Goal: Task Accomplishment & Management: Use online tool/utility

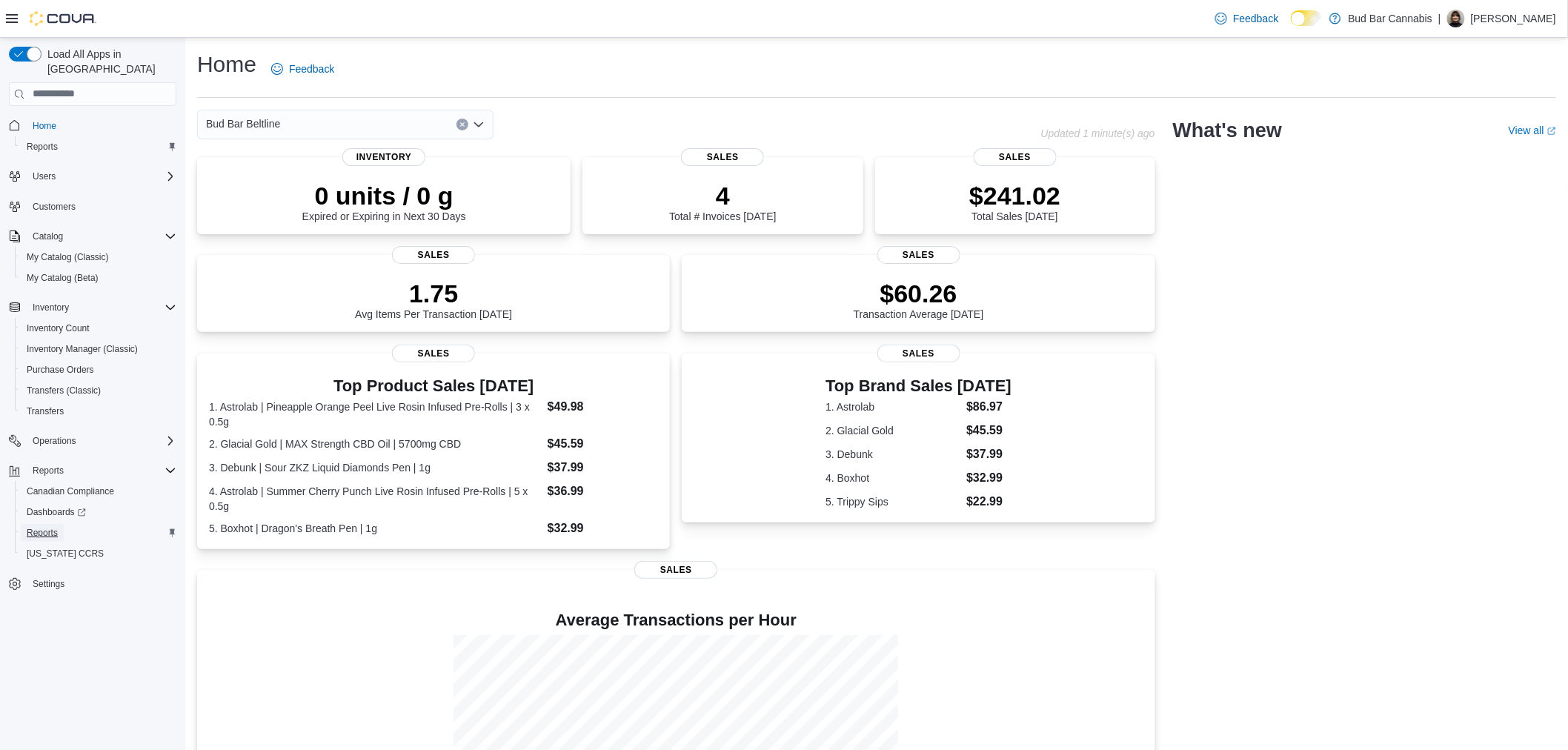
click at [40, 527] on span "Reports" at bounding box center [42, 533] width 31 height 12
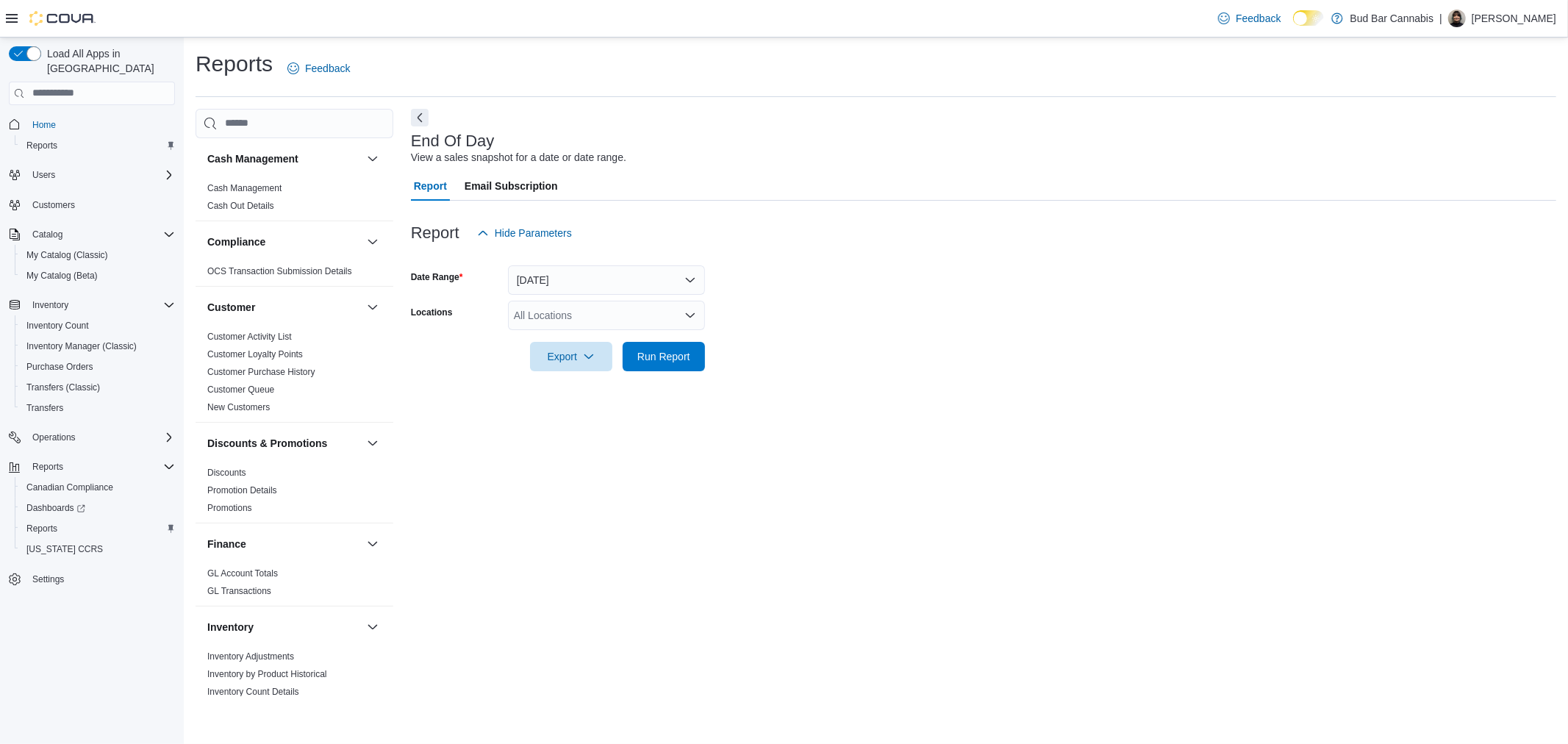
click at [569, 312] on div "All Locations" at bounding box center [607, 315] width 197 height 30
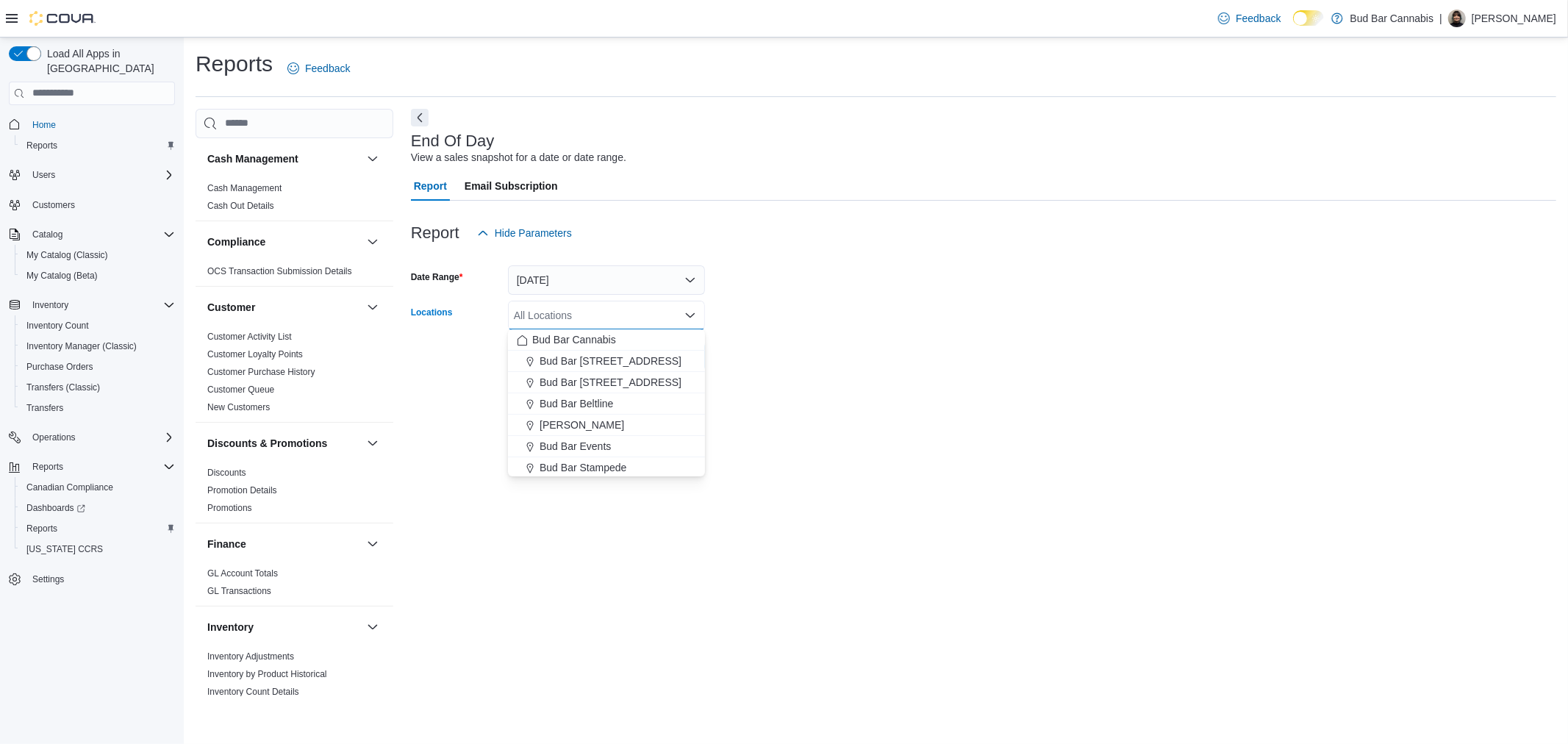
drag, startPoint x: 586, startPoint y: 405, endPoint x: 767, endPoint y: 362, distance: 186.0
click at [586, 404] on span "Bud Bar Beltline" at bounding box center [576, 404] width 74 height 15
click at [1006, 324] on form "Date Range [DATE] Locations Bud Bar Beltline Combo box. Selected. Bud Bar Beltl…" at bounding box center [984, 310] width 1146 height 124
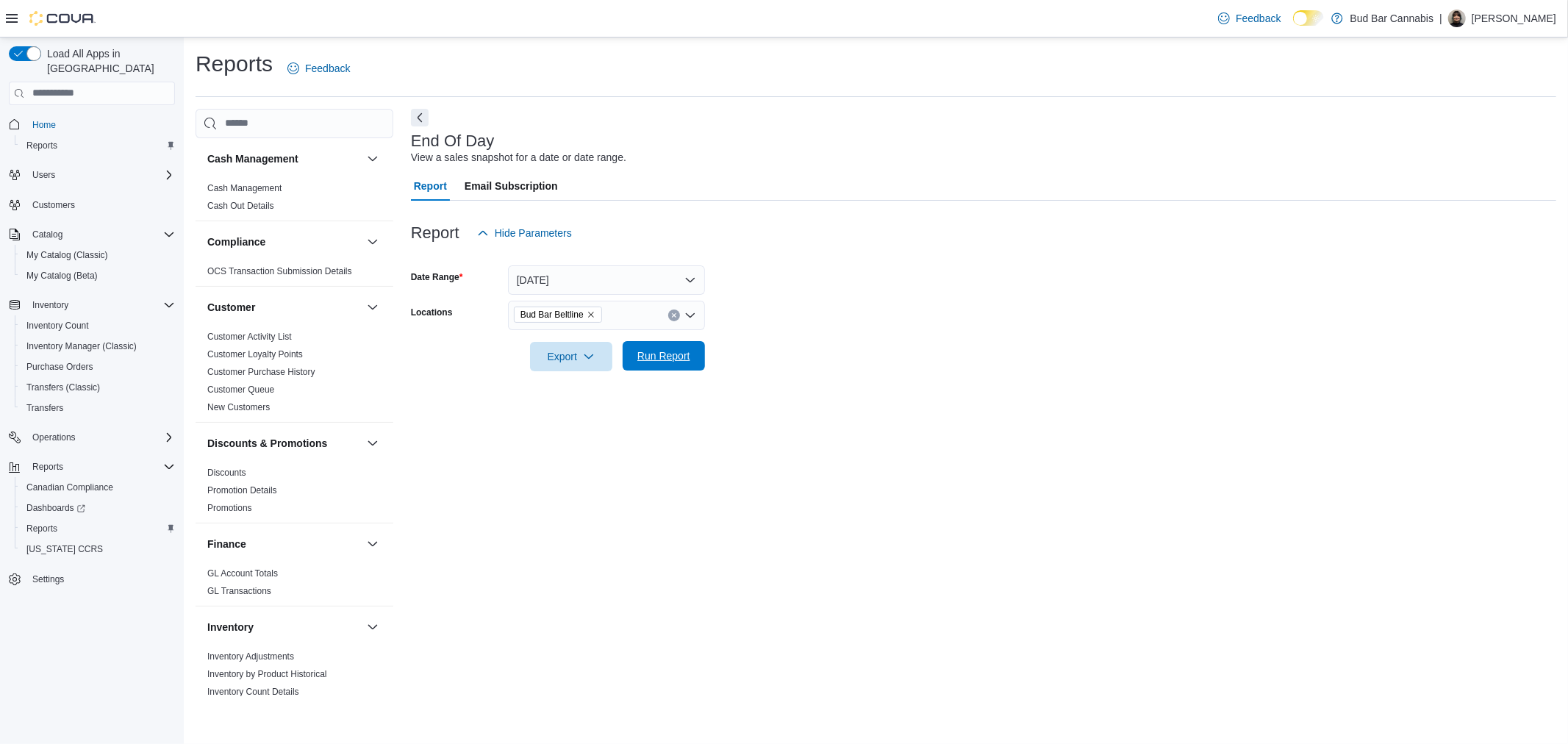
click at [665, 353] on span "Run Report" at bounding box center [663, 356] width 53 height 15
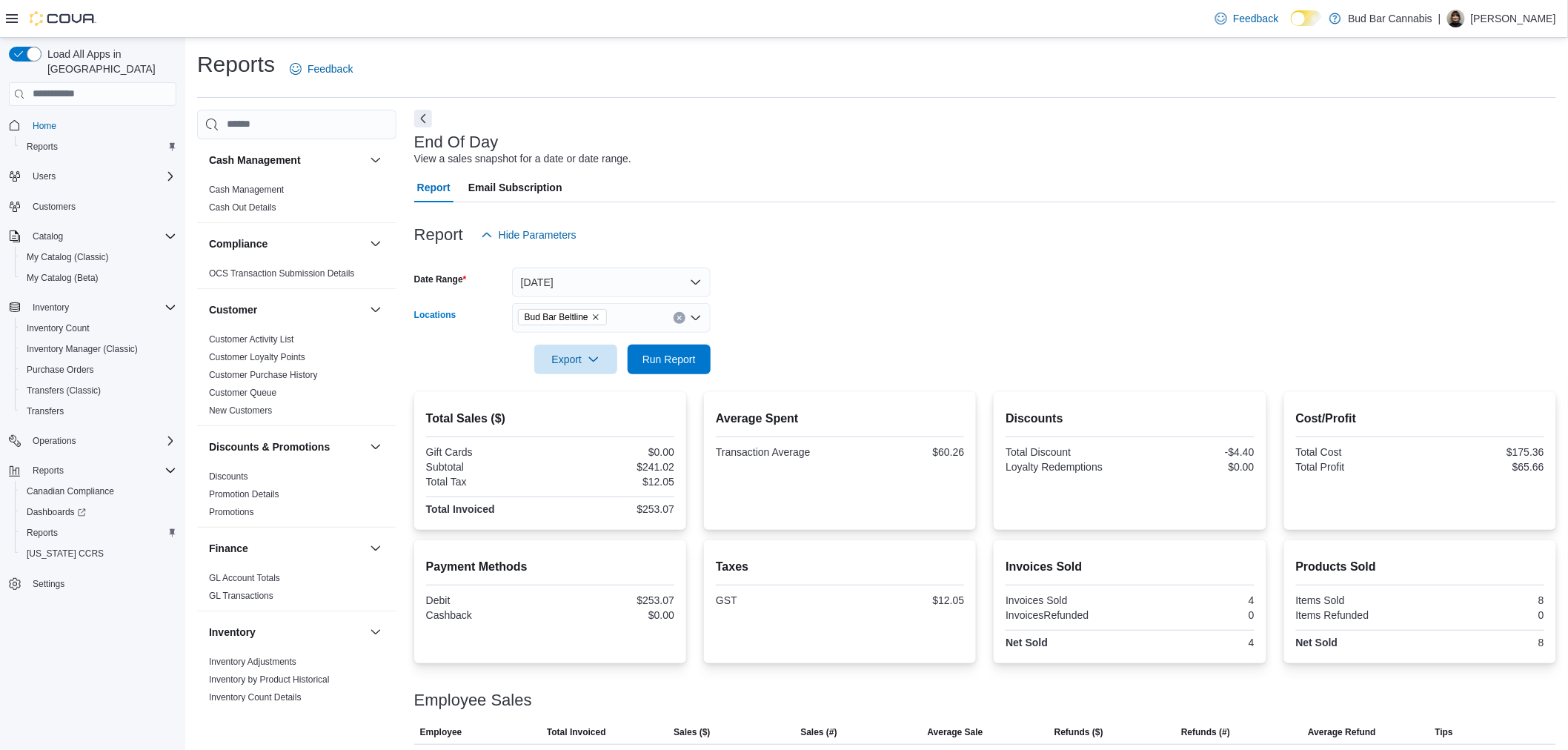
click at [678, 322] on button "Clear input" at bounding box center [679, 318] width 12 height 12
click at [824, 301] on form "Date Range [DATE] Locations All Locations Export Run Report" at bounding box center [985, 312] width 1142 height 125
click at [696, 346] on span "Run Report" at bounding box center [669, 359] width 65 height 30
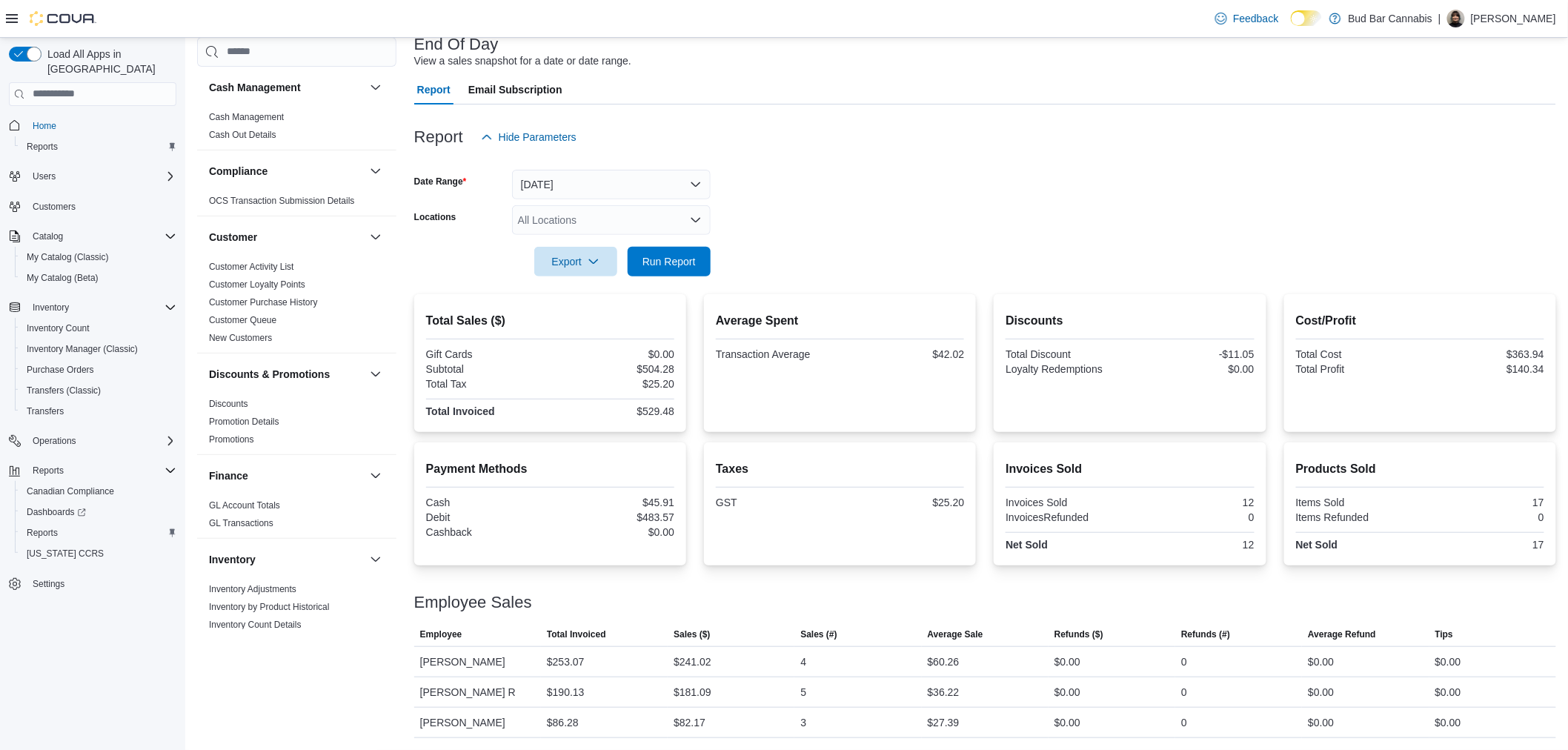
scroll to position [97, 0]
click at [684, 268] on span "Run Report" at bounding box center [668, 261] width 53 height 15
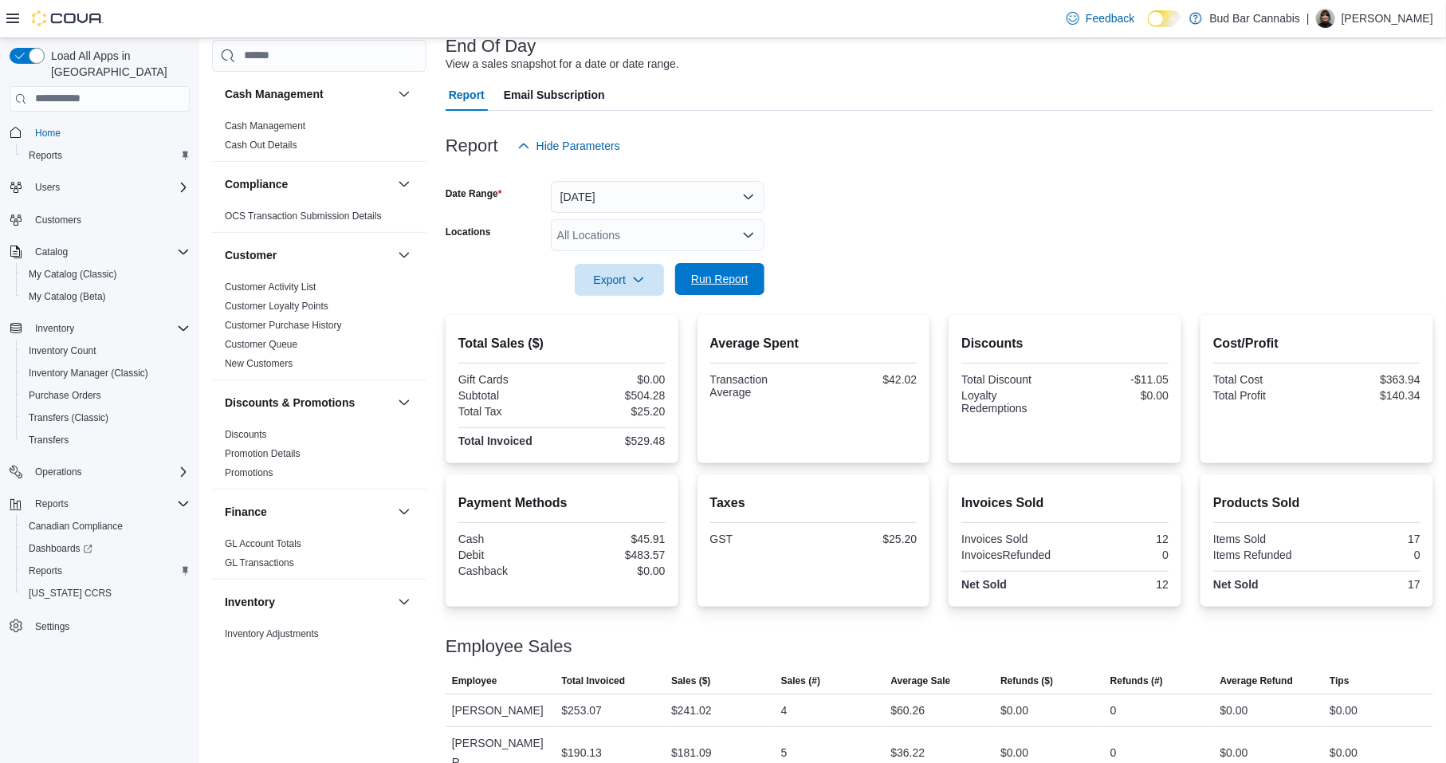
click at [702, 279] on span "Run Report" at bounding box center [719, 279] width 57 height 16
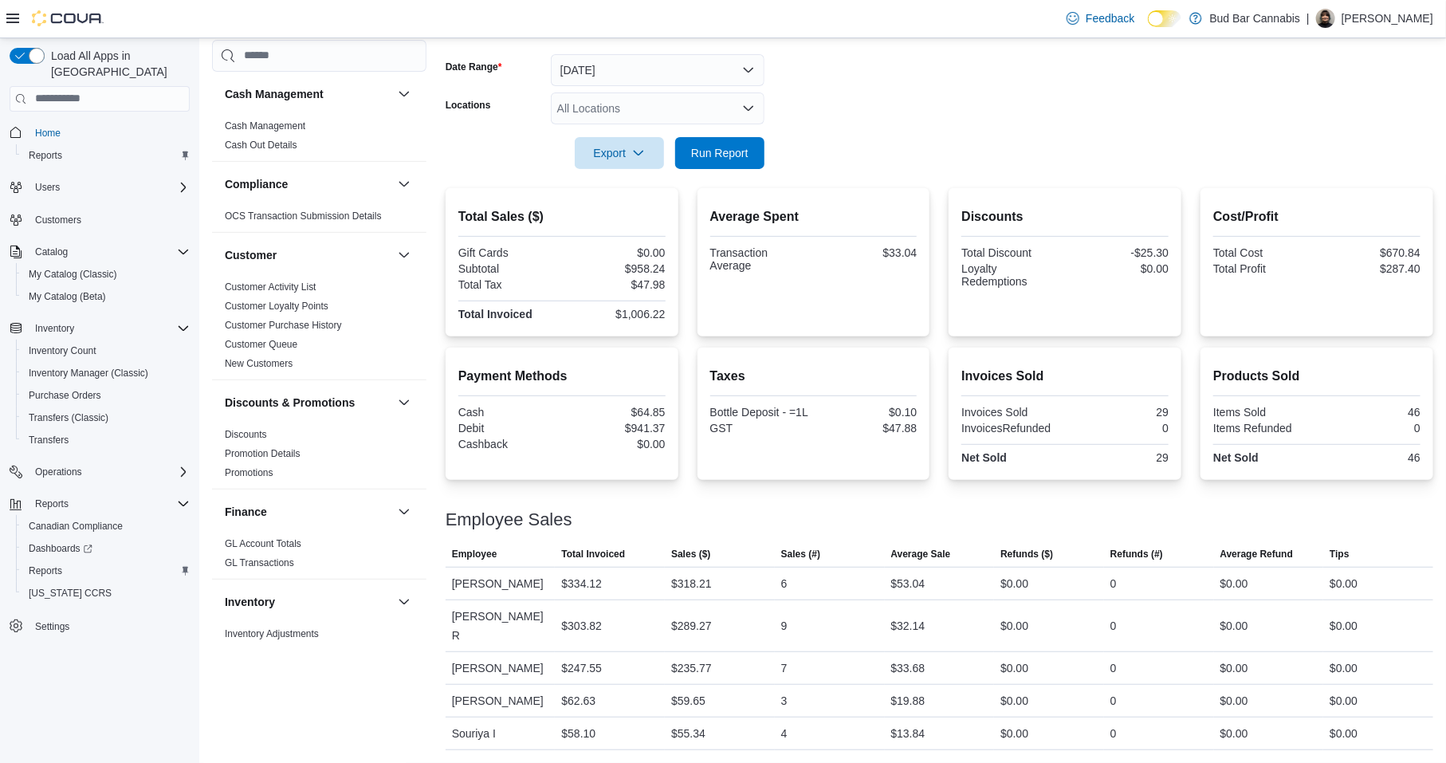
scroll to position [211, 0]
